Goal: Navigation & Orientation: Find specific page/section

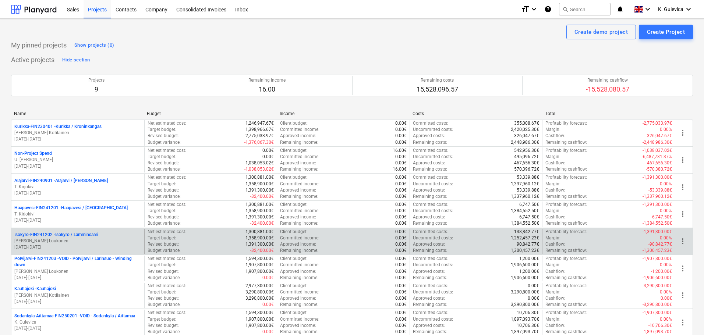
click at [89, 241] on p "[PERSON_NAME] Loukonen" at bounding box center [77, 241] width 127 height 6
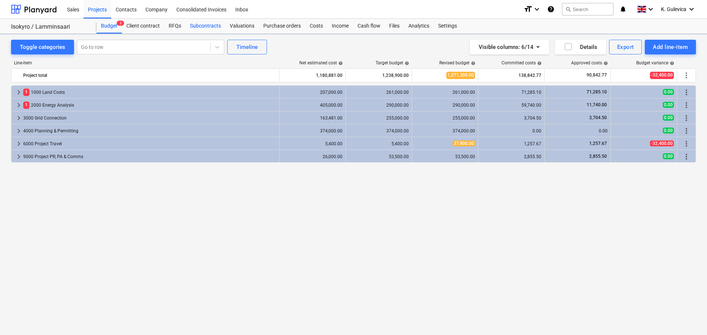
click at [205, 25] on div "Subcontracts" at bounding box center [206, 26] width 40 height 15
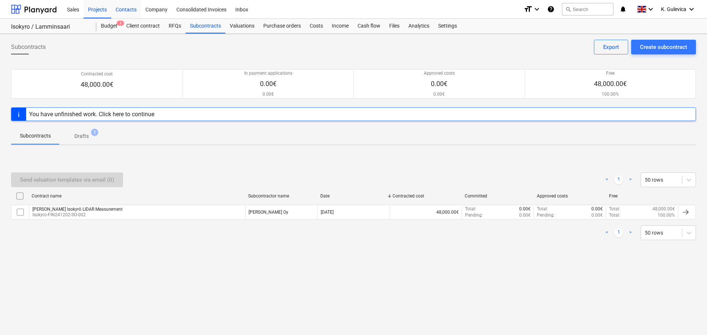
click at [127, 7] on div "Contacts" at bounding box center [126, 9] width 30 height 19
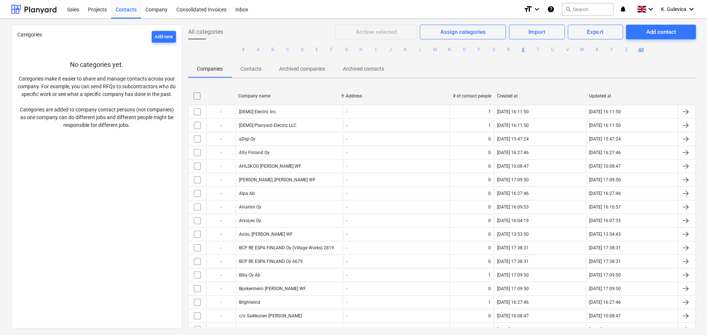
click at [519, 50] on button "S" at bounding box center [523, 49] width 9 height 9
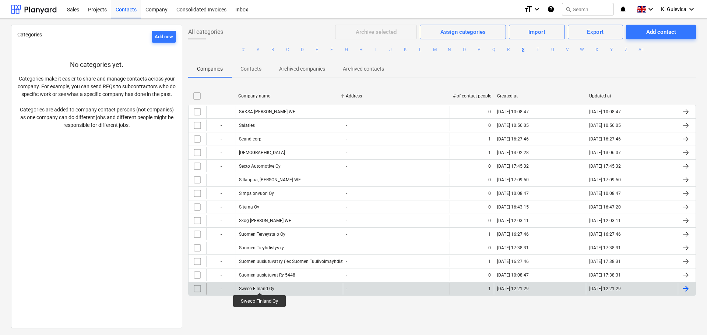
click at [260, 286] on div "Sweco Finland Oy" at bounding box center [256, 288] width 35 height 5
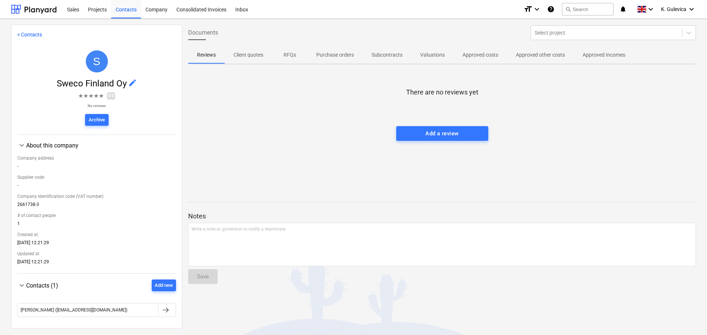
click at [366, 53] on span "Subcontracts" at bounding box center [387, 55] width 49 height 12
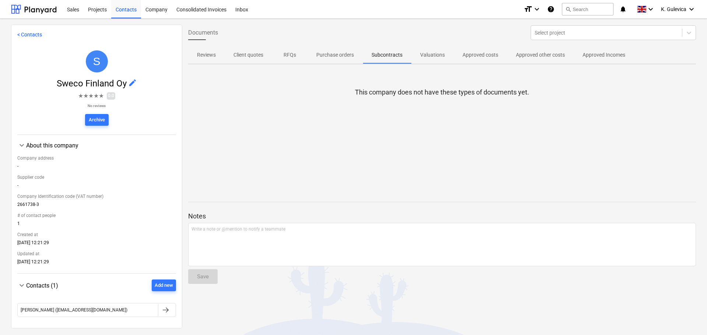
click at [377, 54] on p "Subcontracts" at bounding box center [386, 55] width 31 height 8
click at [95, 8] on div "Projects" at bounding box center [98, 9] width 28 height 19
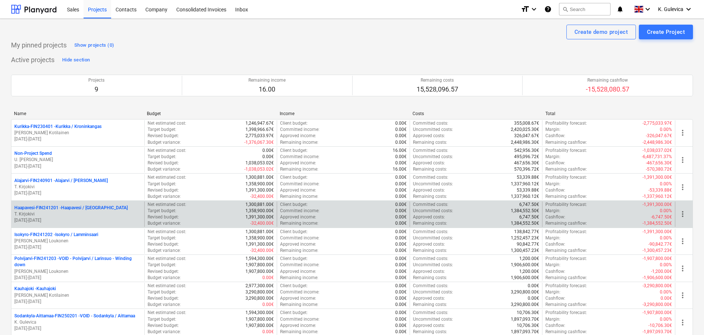
click at [83, 215] on p "T. Kirjokivi" at bounding box center [77, 214] width 127 height 6
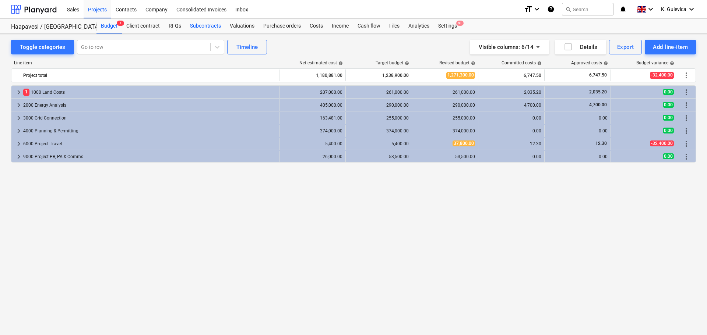
click at [210, 24] on div "Subcontracts" at bounding box center [206, 26] width 40 height 15
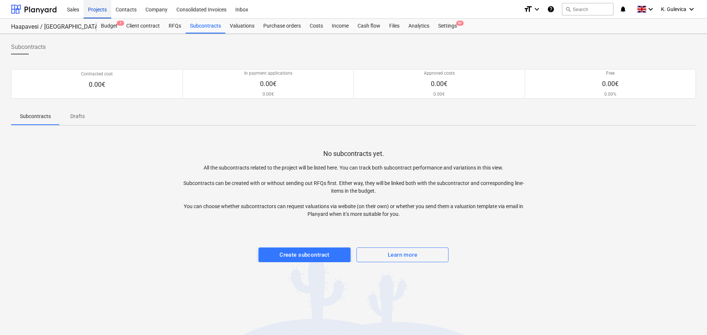
click at [100, 11] on div "Projects" at bounding box center [98, 9] width 28 height 19
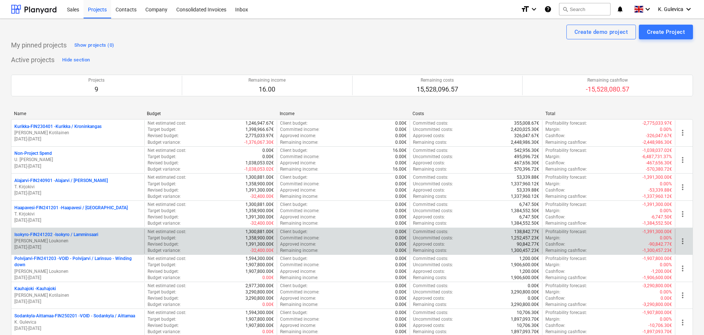
click at [68, 239] on p "[PERSON_NAME] Loukonen" at bounding box center [77, 241] width 127 height 6
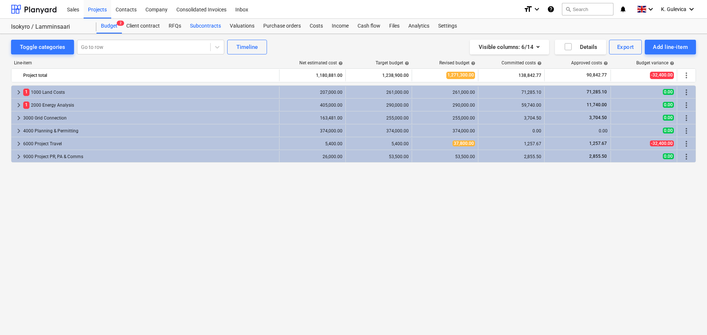
click at [212, 25] on div "Subcontracts" at bounding box center [206, 26] width 40 height 15
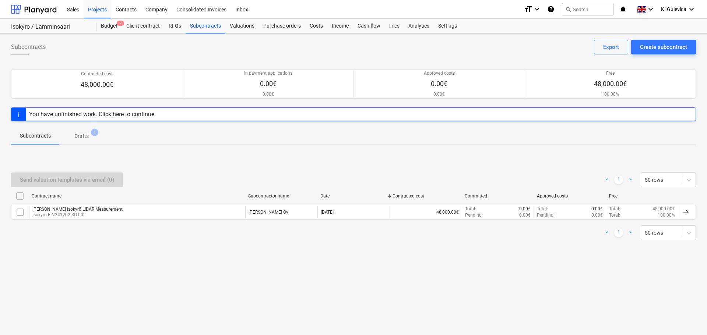
click at [86, 133] on p "Drafts" at bounding box center [81, 137] width 14 height 8
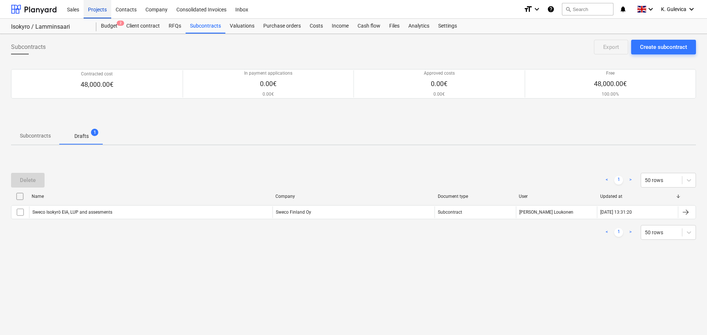
drag, startPoint x: 97, startPoint y: 5, endPoint x: 106, endPoint y: 7, distance: 9.1
click at [97, 5] on div "Projects" at bounding box center [98, 9] width 28 height 19
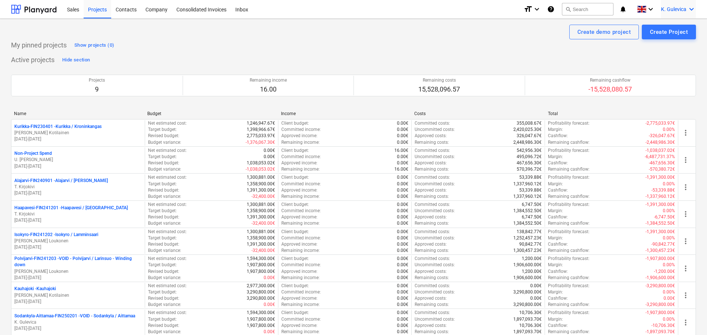
click at [682, 6] on span "K. Gulevica" at bounding box center [673, 9] width 25 height 6
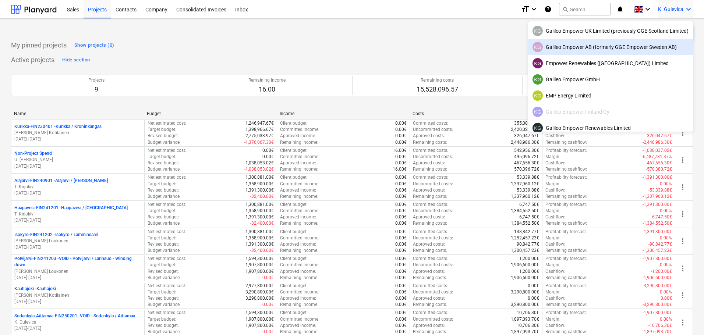
click at [603, 48] on div "KG Galileo Empower AB (formerly GGE Empower Sweden AB)" at bounding box center [611, 47] width 156 height 10
